Goal: Information Seeking & Learning: Learn about a topic

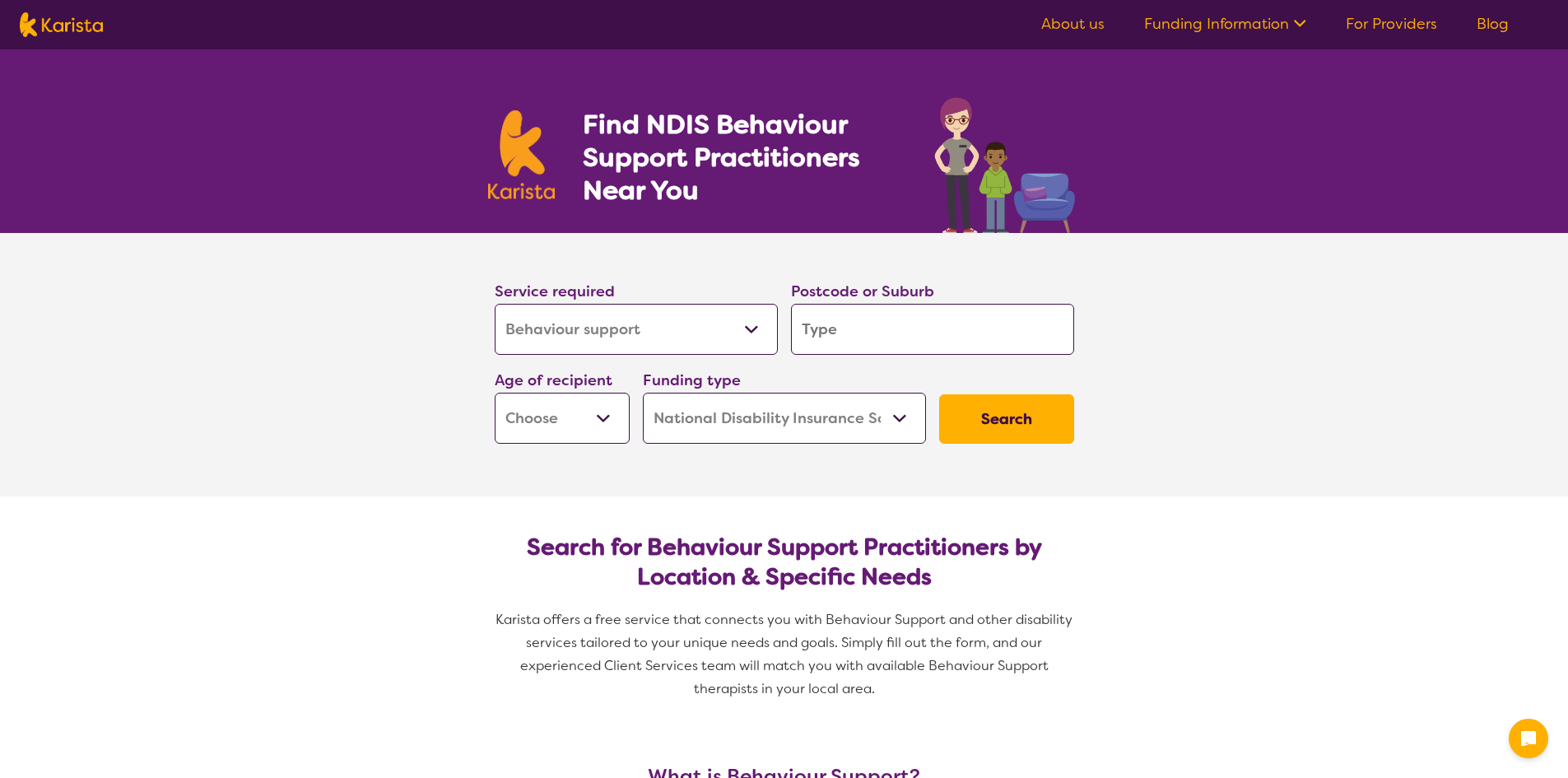
select select "Behaviour support"
select select "NDIS"
select select "Behaviour support"
select select "NDIS"
click at [960, 353] on input "search" at bounding box center [932, 329] width 284 height 51
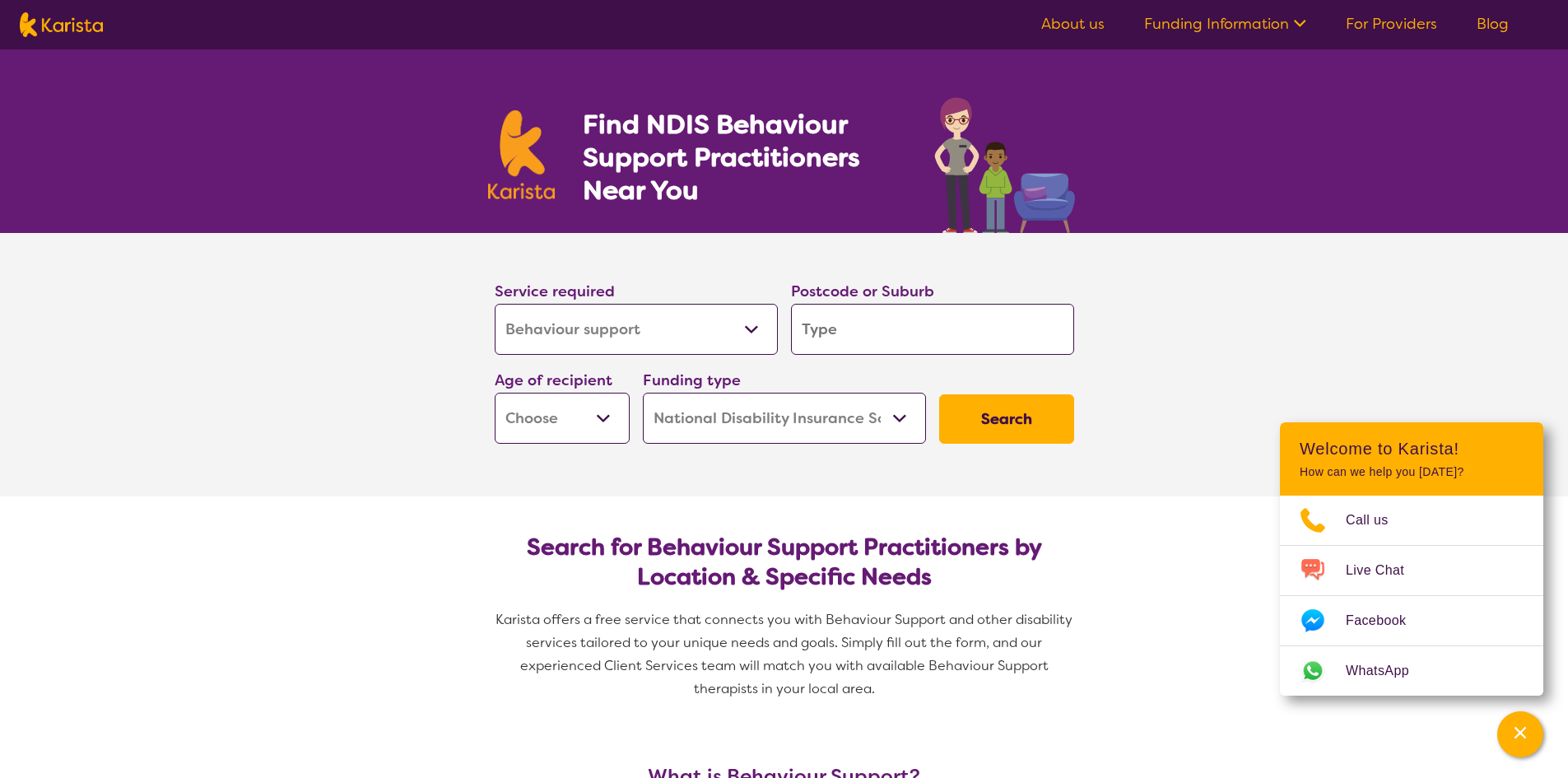
type input "4012"
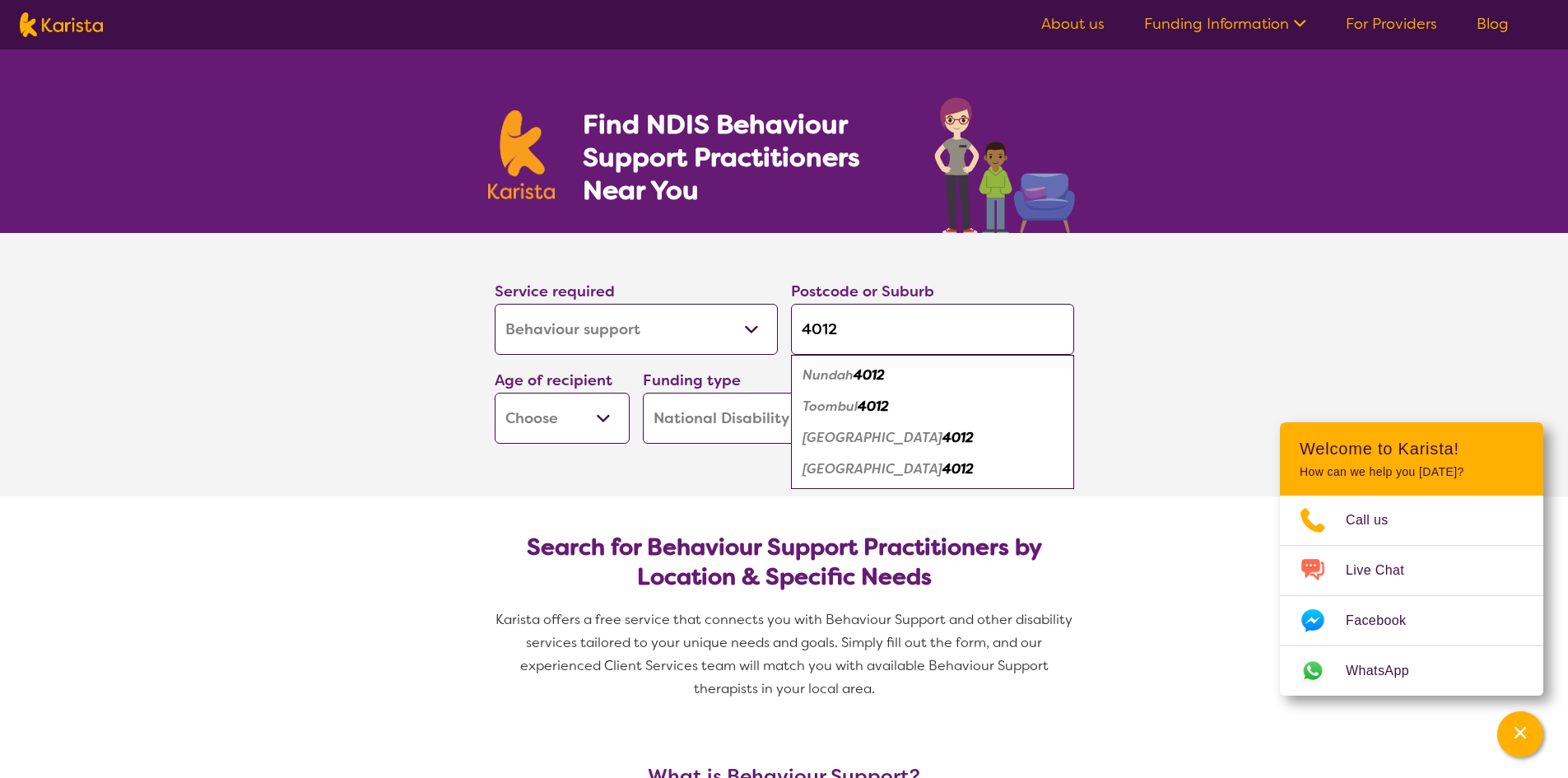
click at [615, 416] on select "Early Childhood - 0 to 9 Child - 10 to 11 Adolescent - 12 to 17 Adult - 18 to 6…" at bounding box center [562, 418] width 135 height 51
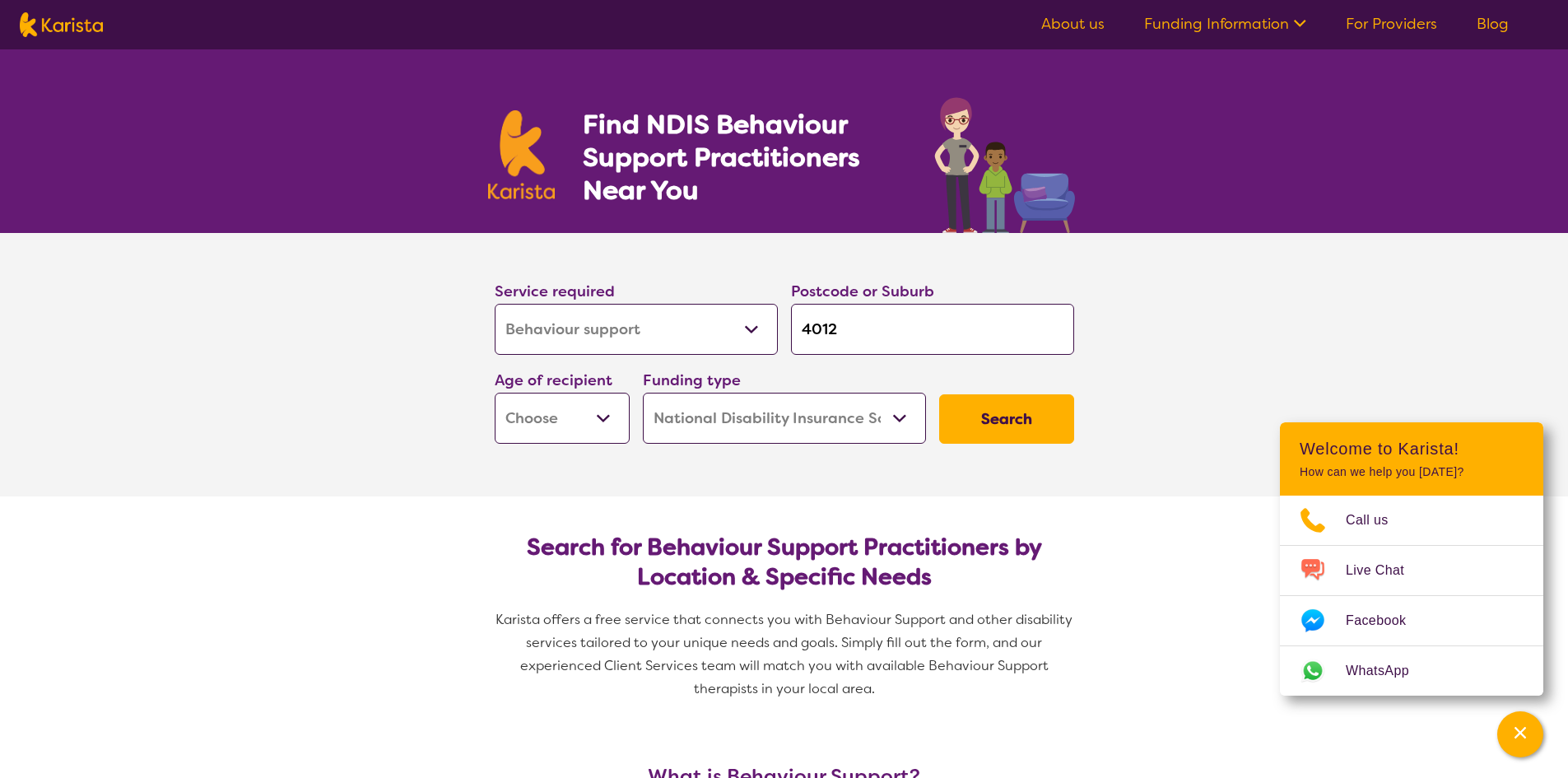
select select "EC"
click at [495, 392] on select "Early Childhood - 0 to 9 Child - 10 to 11 Adolescent - 12 to 17 Adult - 18 to 6…" at bounding box center [562, 418] width 135 height 51
select select "EC"
click at [837, 411] on select "Home Care Package (HCP) National Disability Insurance Scheme (NDIS) I don't know" at bounding box center [784, 418] width 284 height 51
click at [642, 392] on select "Home Care Package (HCP) National Disability Insurance Scheme (NDIS) I don't know" at bounding box center [784, 418] width 284 height 51
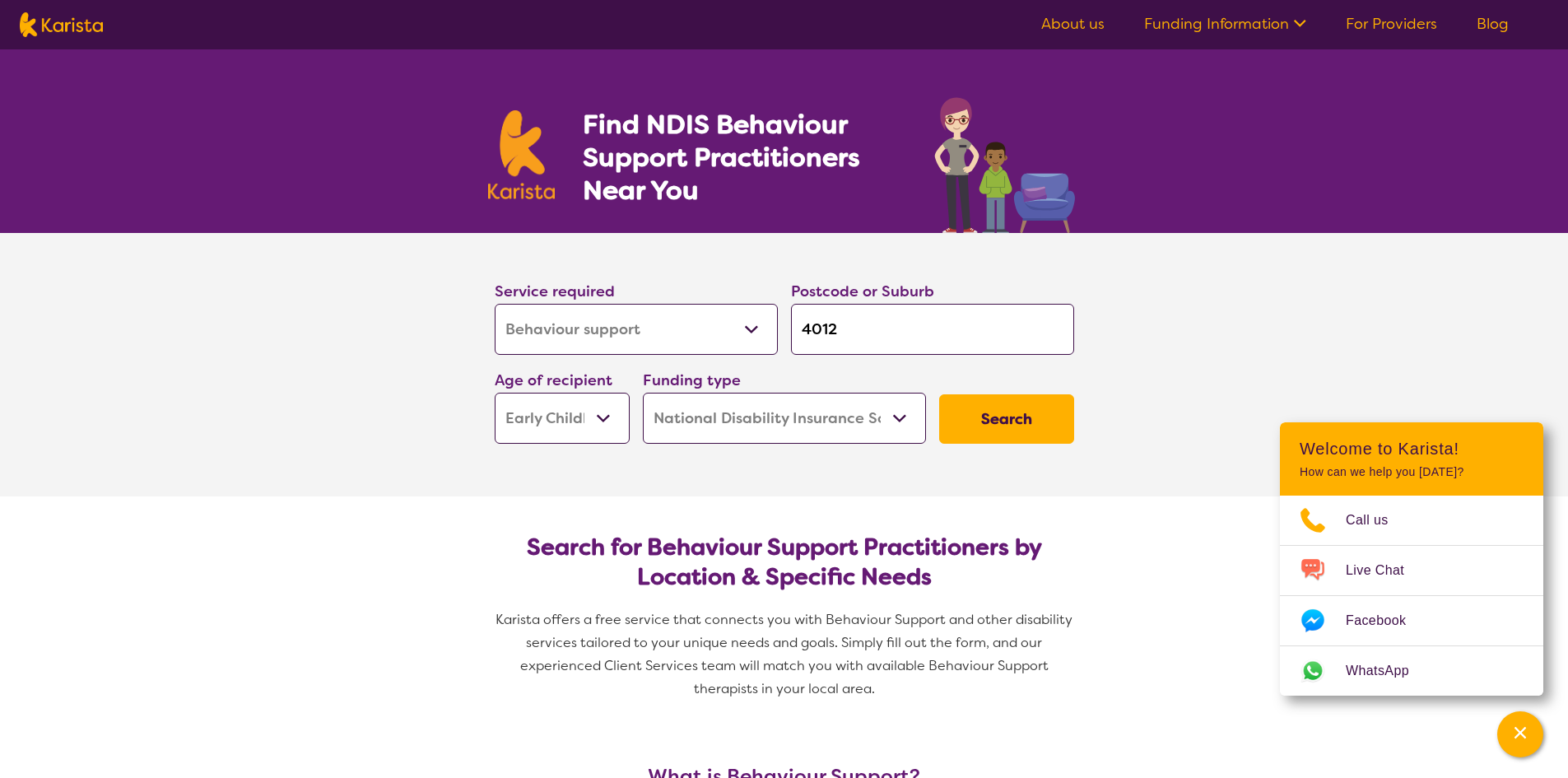
click at [999, 422] on button "Search" at bounding box center [1006, 419] width 135 height 49
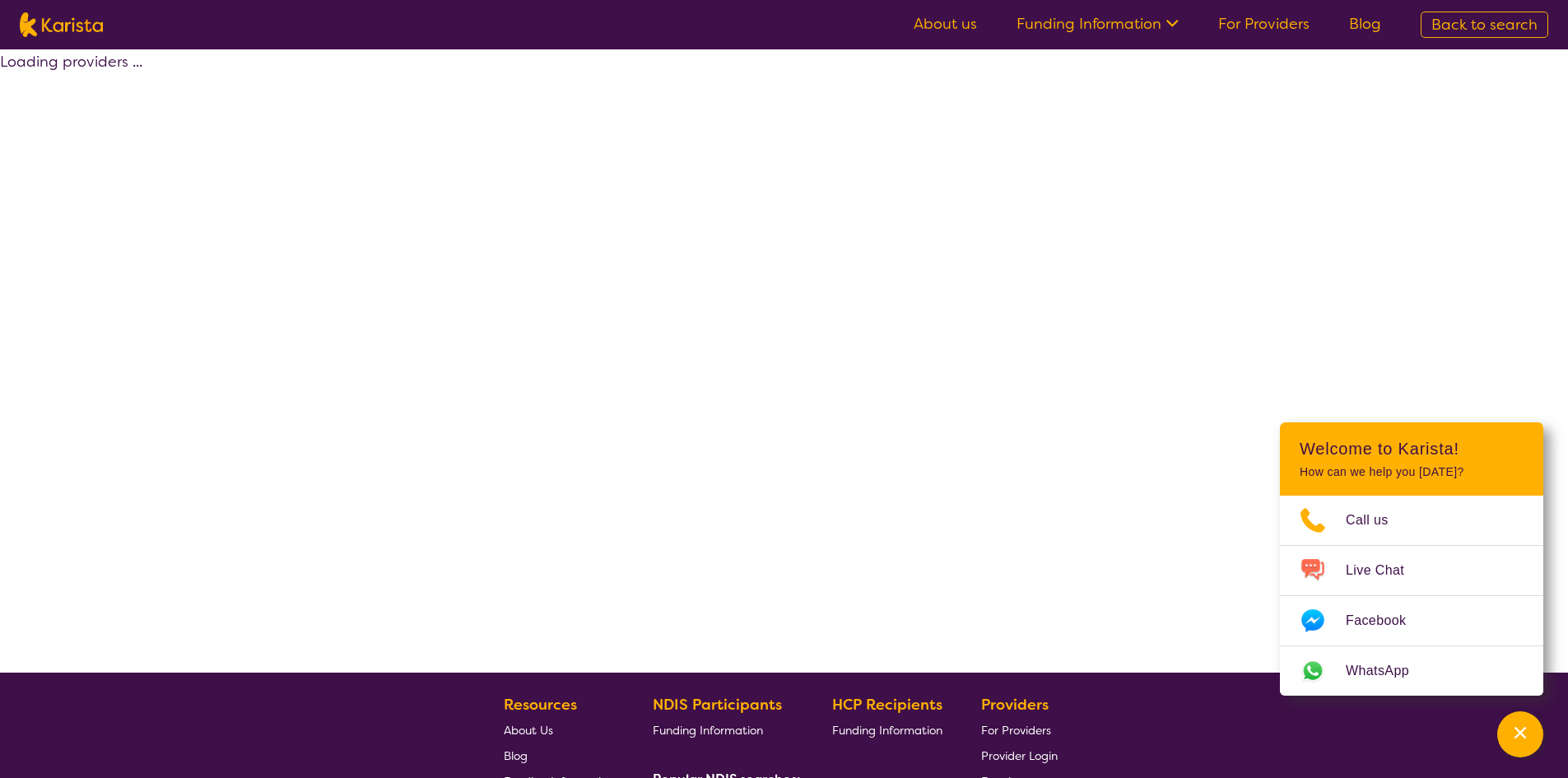
select select "by_score"
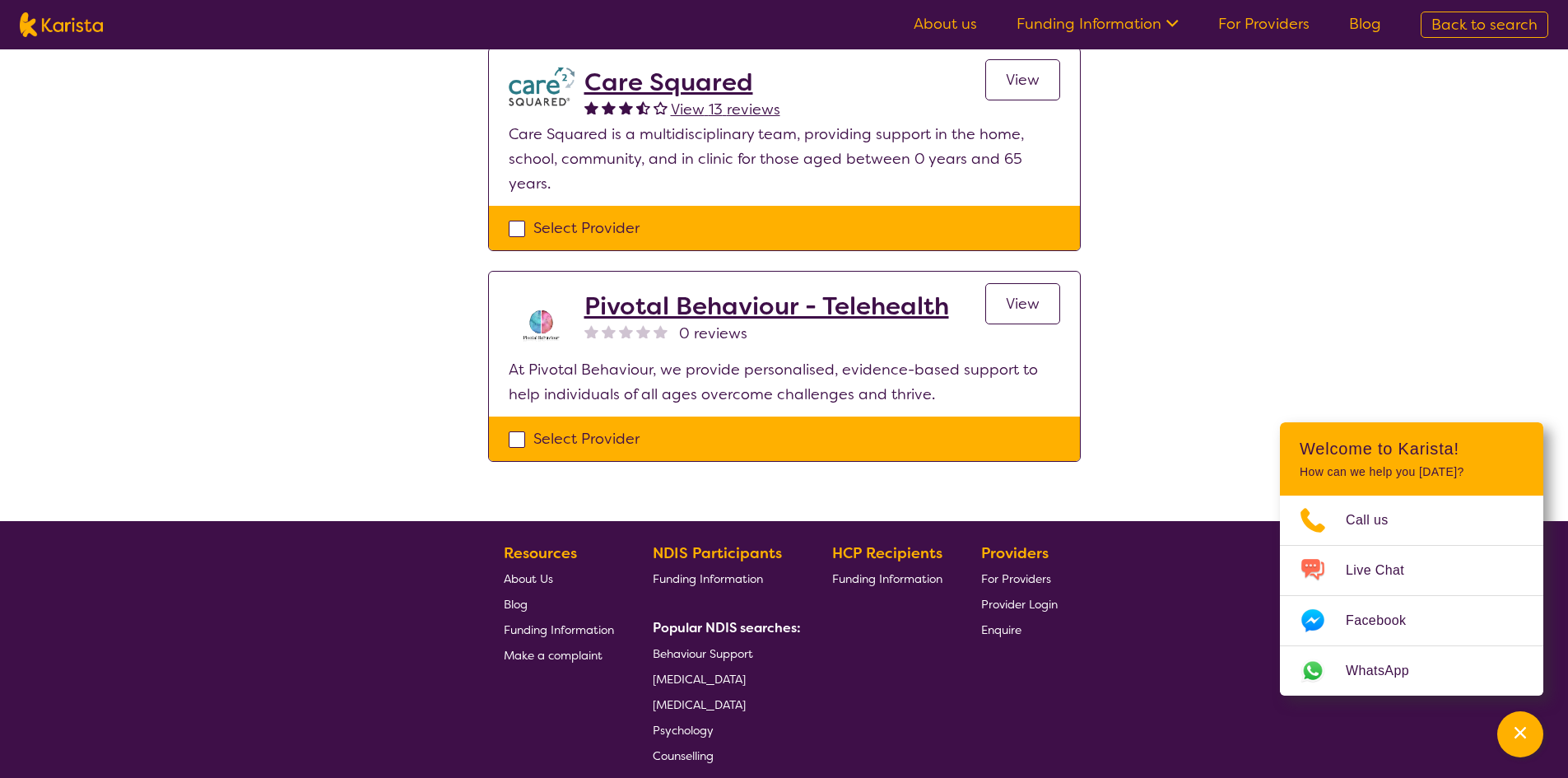
scroll to position [658, 0]
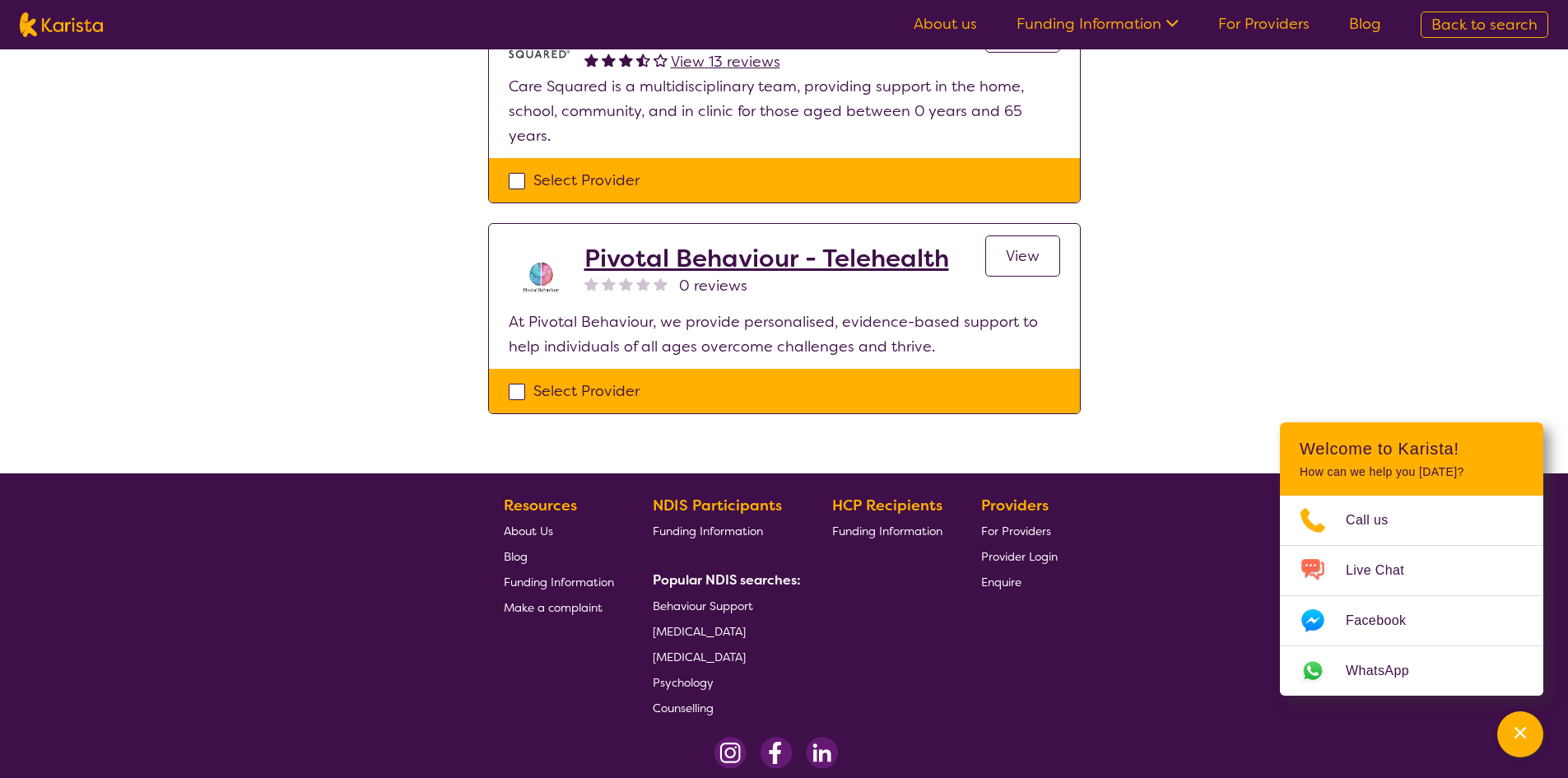
click at [716, 535] on span "Funding Information" at bounding box center [707, 531] width 111 height 15
select select "Behaviour support"
select select "EC"
select select "NDIS"
select select "Behaviour support"
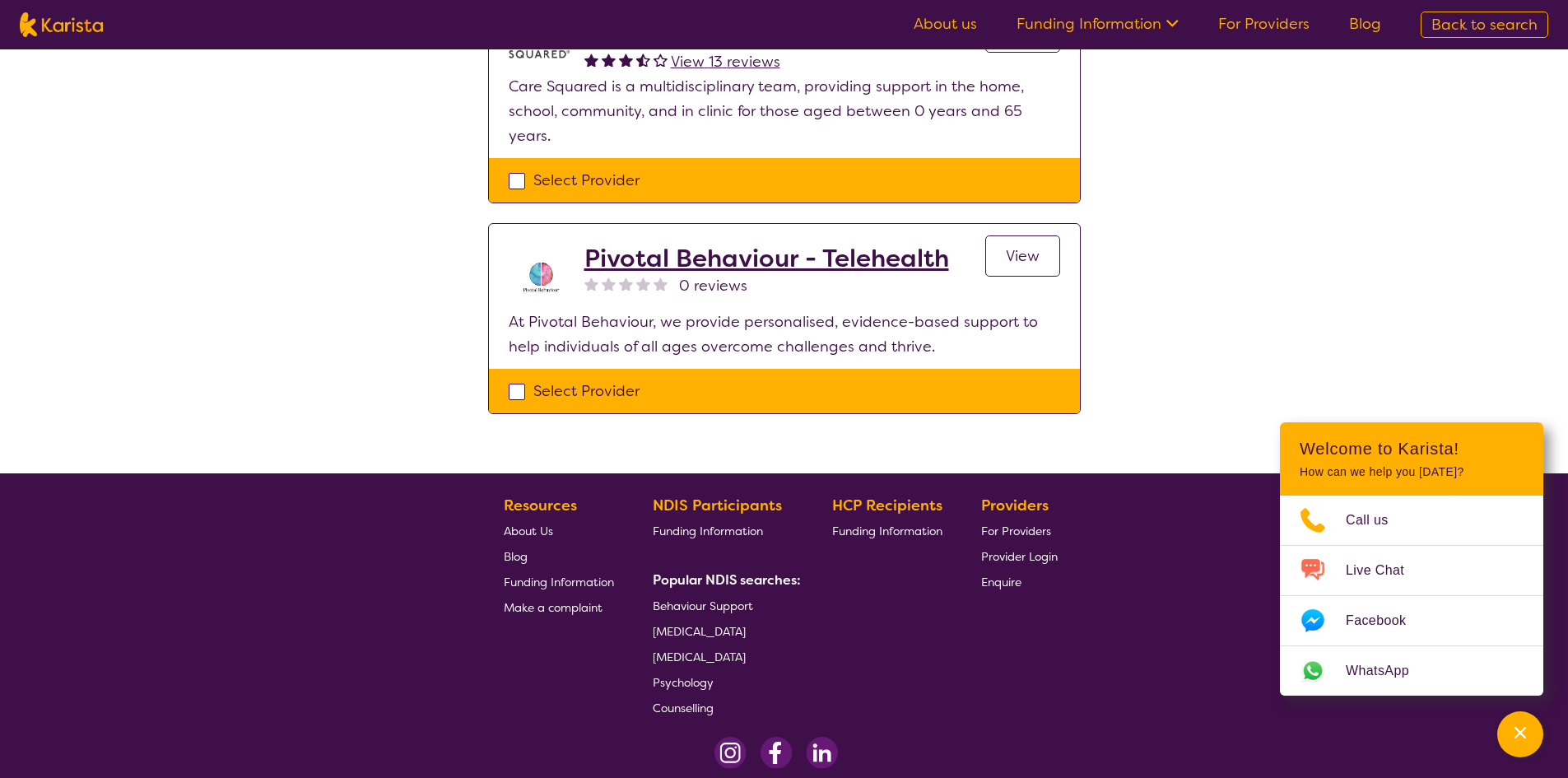
select select "EC"
select select "NDIS"
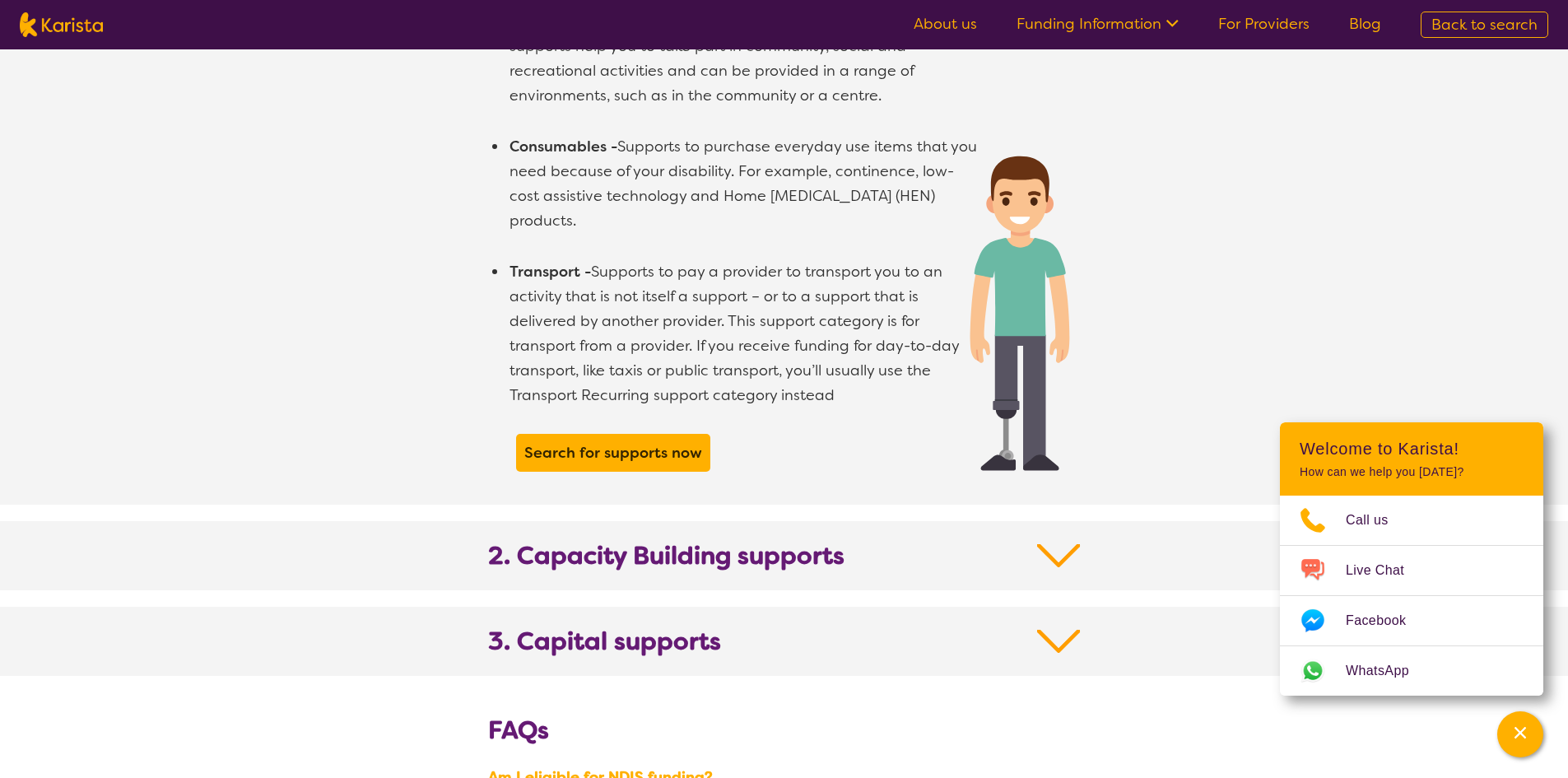
scroll to position [1564, 0]
